Goal: Task Accomplishment & Management: Use online tool/utility

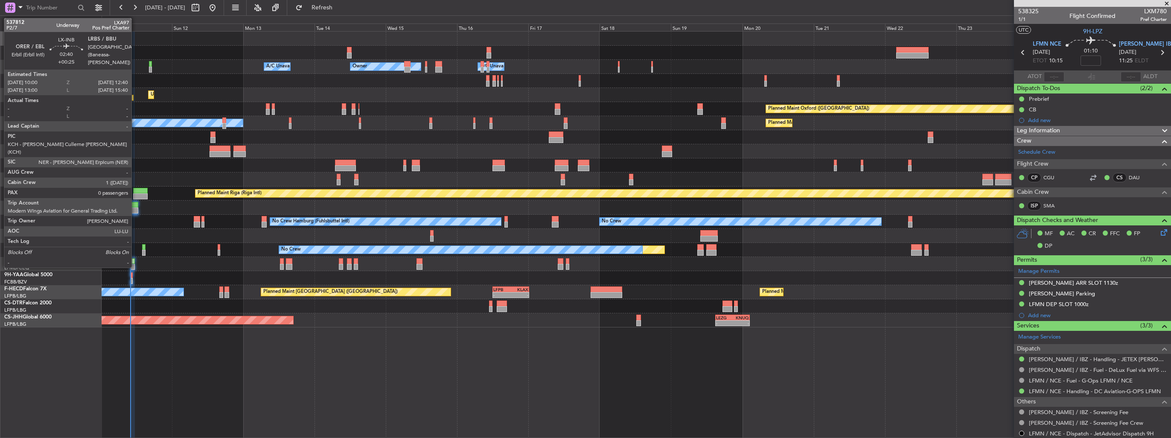
click at [135, 204] on div at bounding box center [134, 205] width 8 height 6
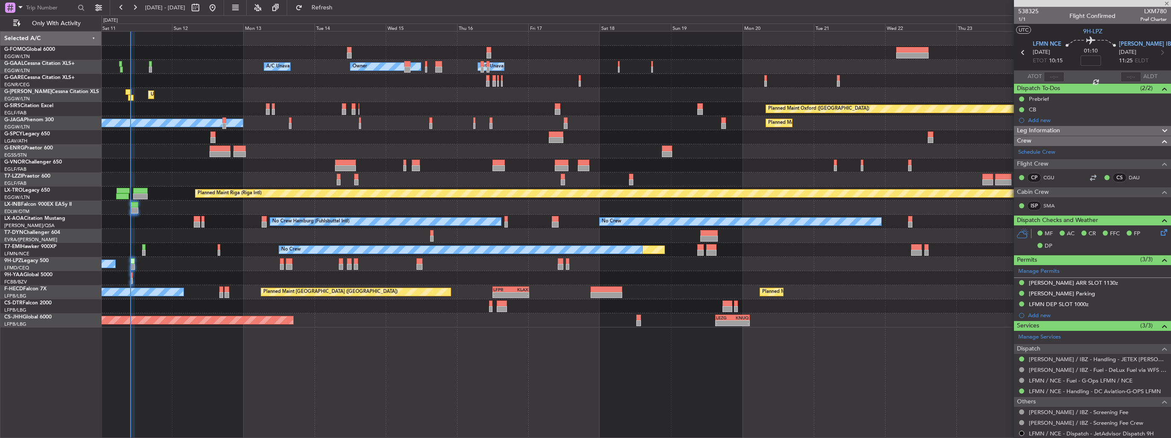
type input "+00:25"
type input "0"
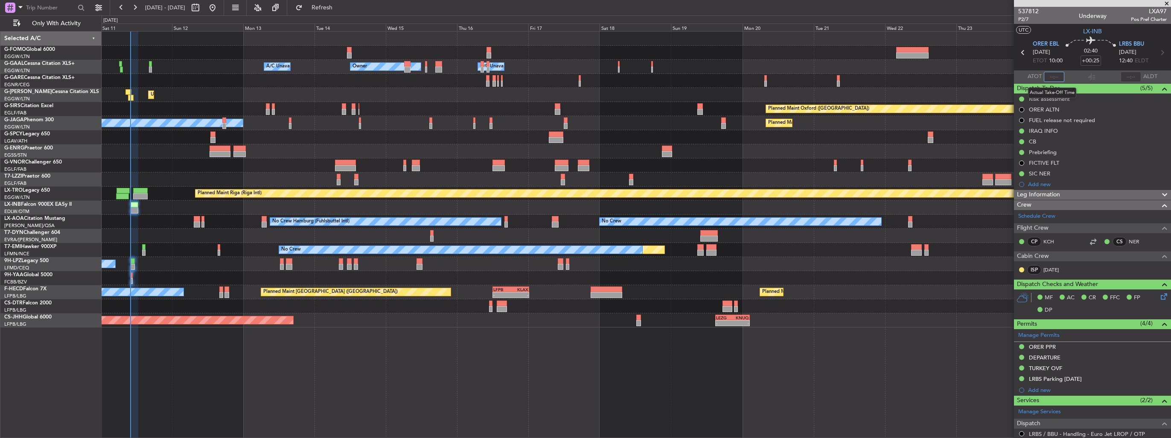
click at [1049, 78] on input "text" at bounding box center [1053, 77] width 20 height 10
type input "09:55"
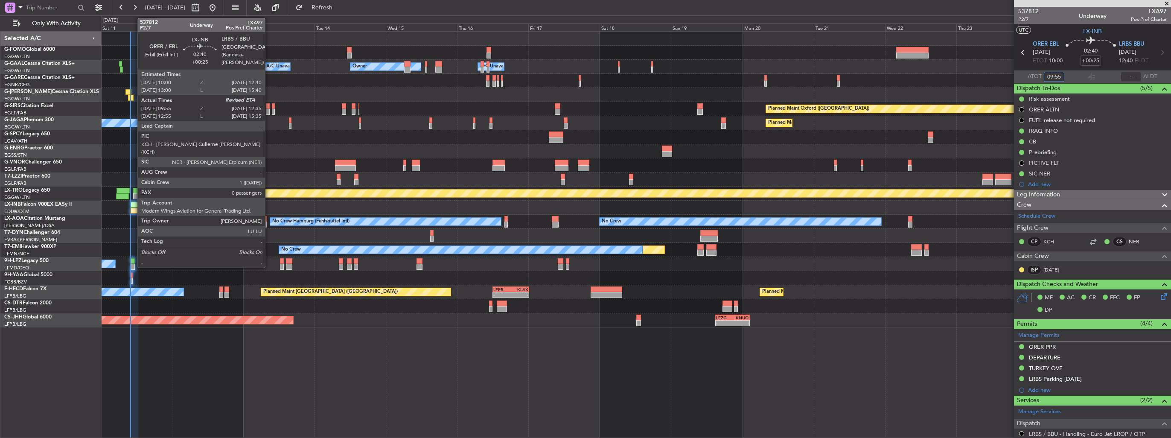
click at [133, 210] on div at bounding box center [134, 210] width 8 height 6
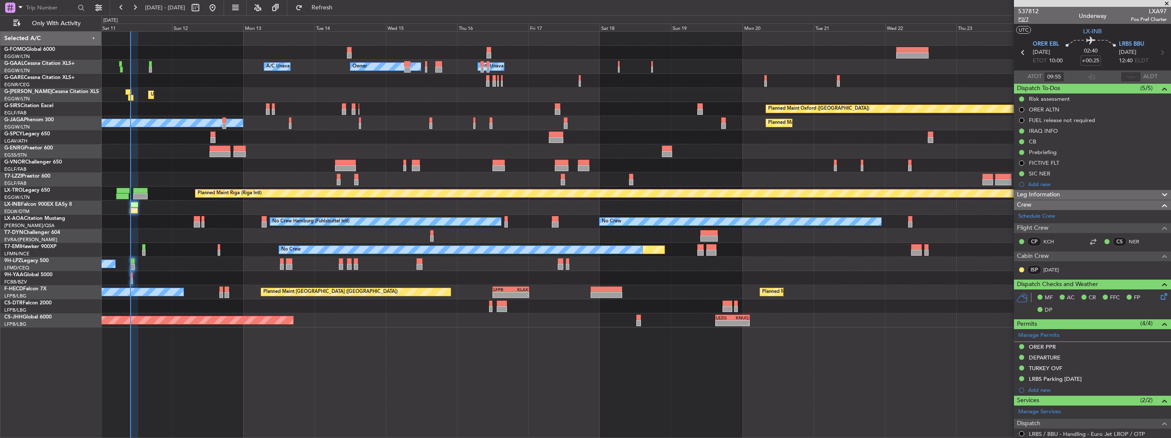
click at [1024, 19] on span "P2/7" at bounding box center [1028, 19] width 20 height 7
click at [1025, 18] on span "P2/7" at bounding box center [1028, 19] width 20 height 7
click at [1026, 415] on div "Manage Services" at bounding box center [1092, 411] width 157 height 13
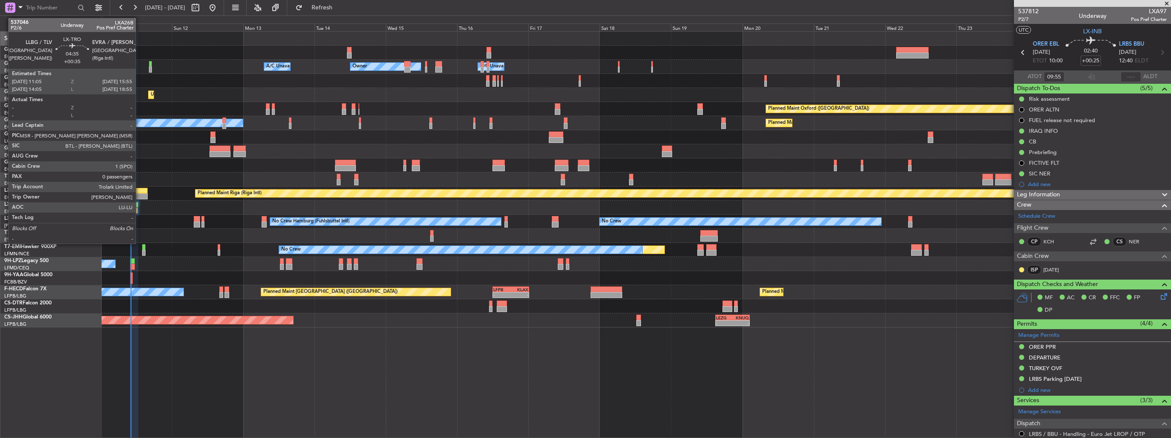
click at [139, 195] on div at bounding box center [140, 196] width 15 height 6
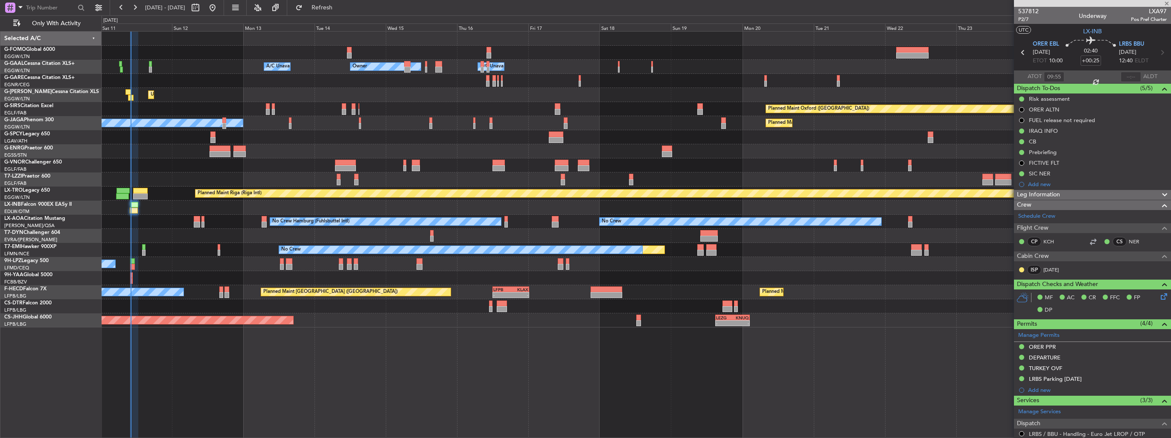
type input "+00:35"
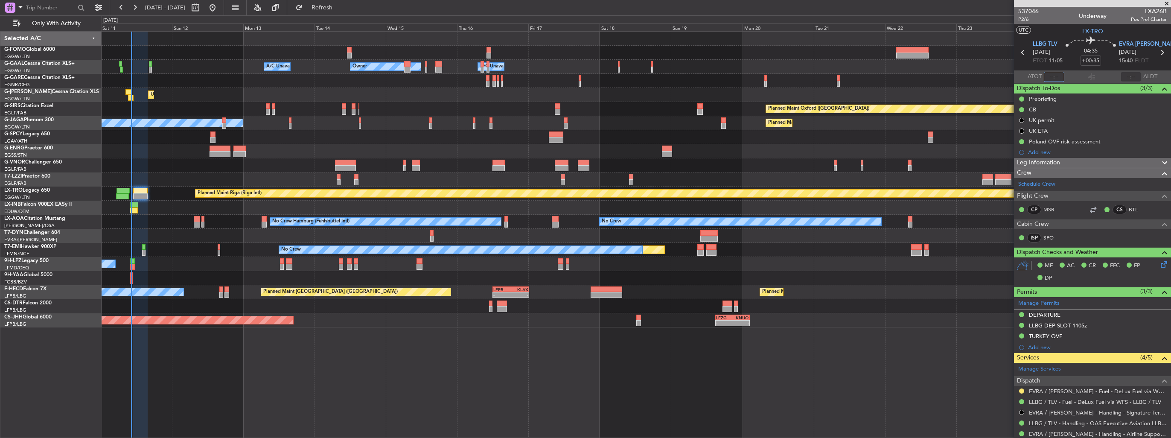
click at [1057, 77] on input "text" at bounding box center [1053, 77] width 20 height 10
type input "10:12"
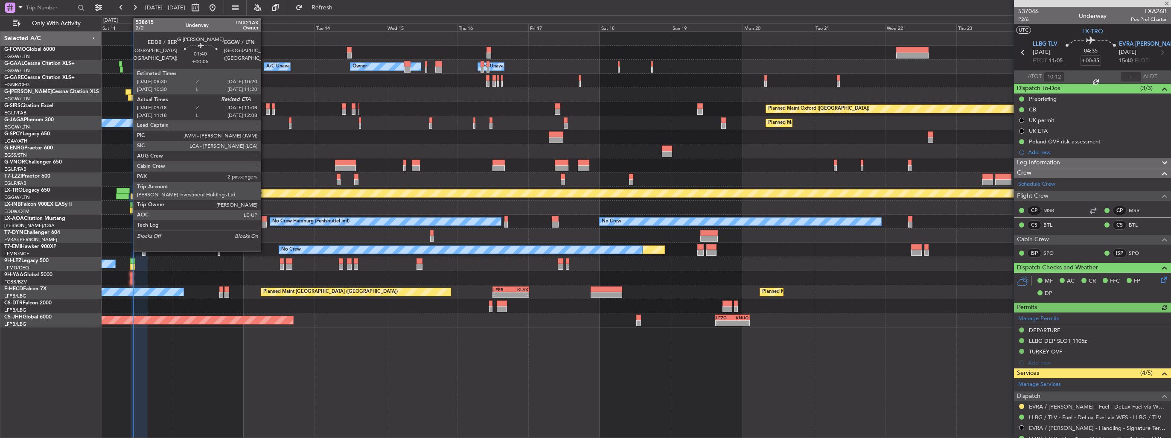
click at [129, 92] on div at bounding box center [128, 92] width 6 height 6
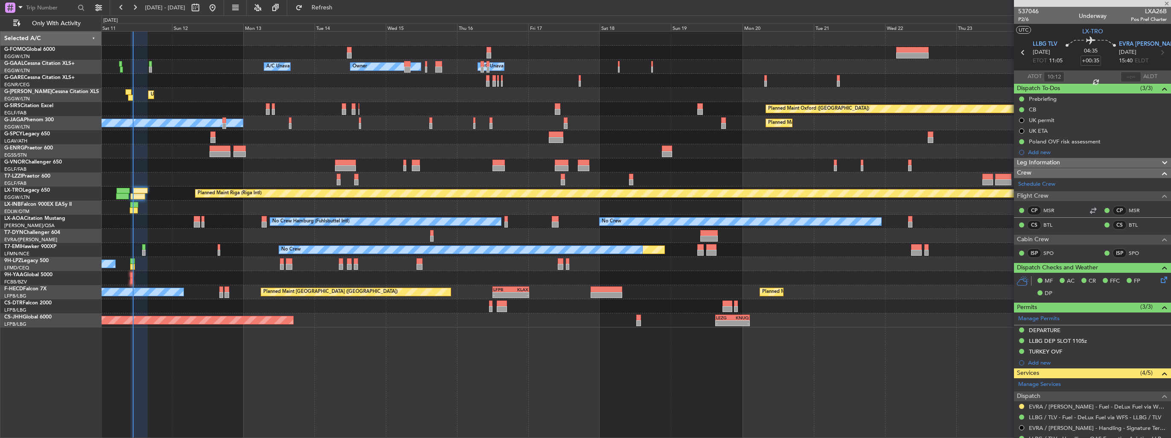
type input "+00:05"
type input "09:18"
type input "2"
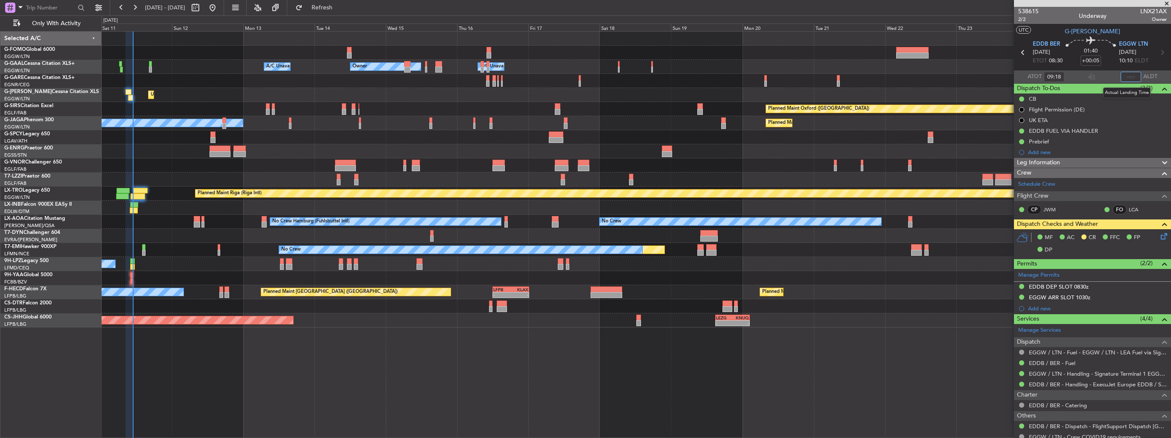
click at [1127, 78] on input "text" at bounding box center [1130, 77] width 20 height 10
type input "10:52"
